Goal: Transaction & Acquisition: Purchase product/service

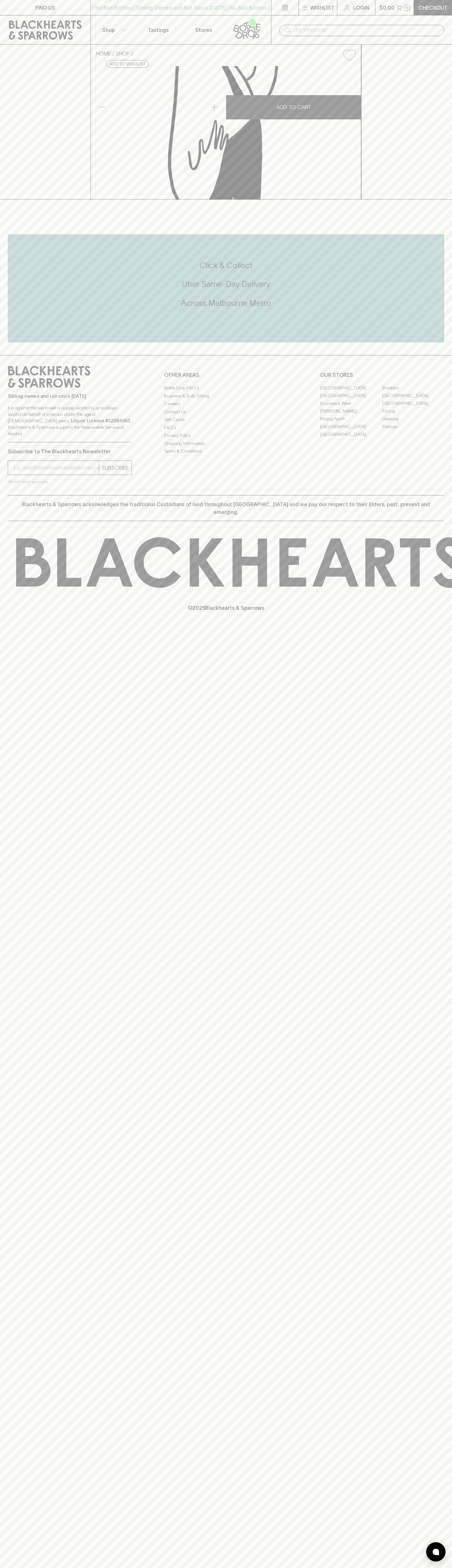
click at [368, 15] on link "Login" at bounding box center [356, 7] width 38 height 15
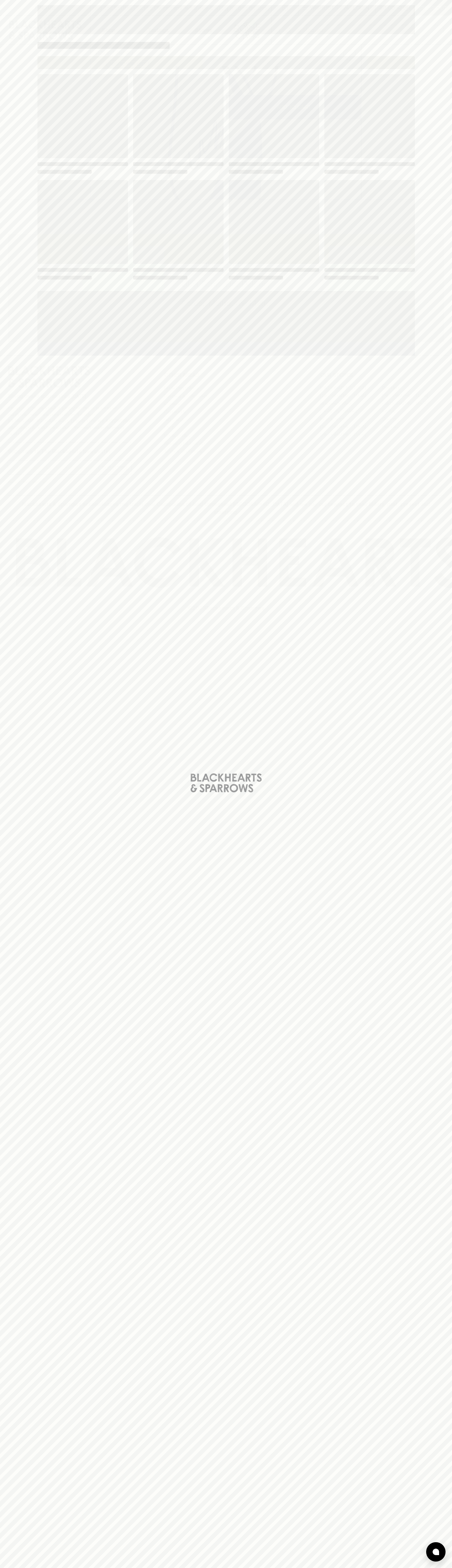
click at [236, 1567] on html "FIND US | No Bad Bottles | Sibling Owned and Run Since 2006 | No Bad Bottles | …" at bounding box center [226, 784] width 452 height 1568
click at [28, 124] on div "Loading" at bounding box center [226, 784] width 452 height 1568
